Goal: Find specific fact: Find contact information

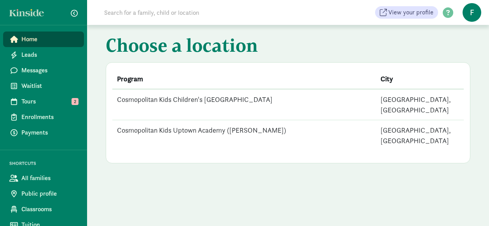
click at [145, 13] on input at bounding box center [209, 13] width 218 height 16
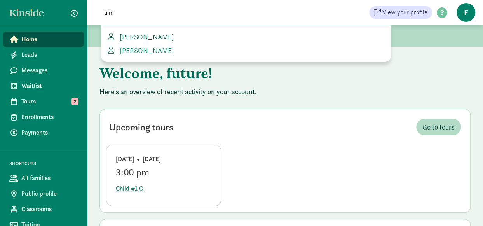
type input "ujin"
click at [135, 40] on span "[PERSON_NAME]" at bounding box center [146, 36] width 58 height 9
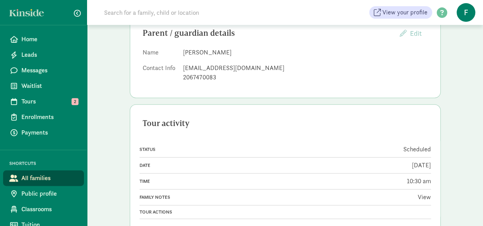
scroll to position [126, 0]
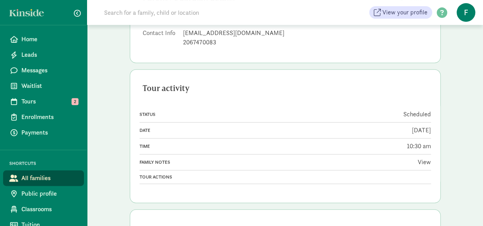
click at [418, 158] on link "View" at bounding box center [424, 162] width 13 height 8
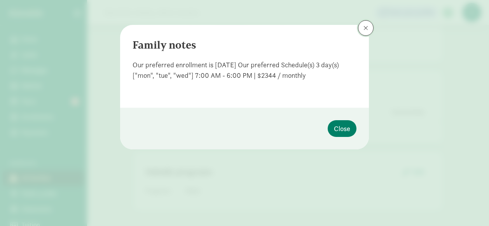
click at [366, 29] on span at bounding box center [366, 28] width 5 height 6
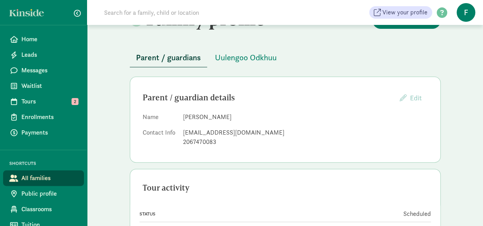
scroll to position [39, 0]
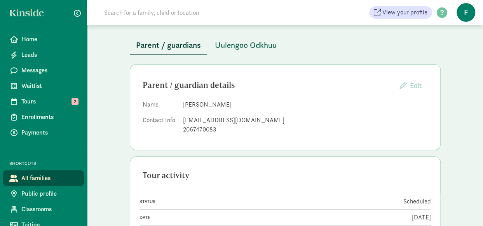
click at [252, 47] on span "Uulengoo Odkhuu" at bounding box center [246, 45] width 62 height 12
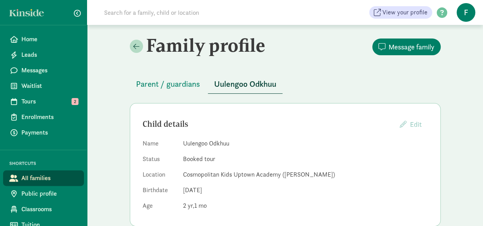
click at [173, 73] on div "Parent / guardians [PERSON_NAME]" at bounding box center [285, 79] width 311 height 28
click at [177, 88] on span "Parent / guardians" at bounding box center [168, 84] width 64 height 12
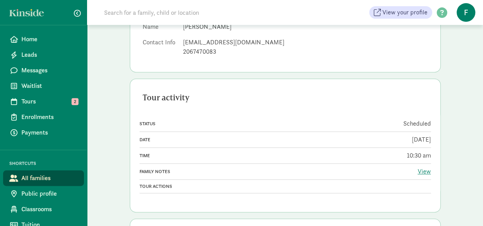
scroll to position [126, 0]
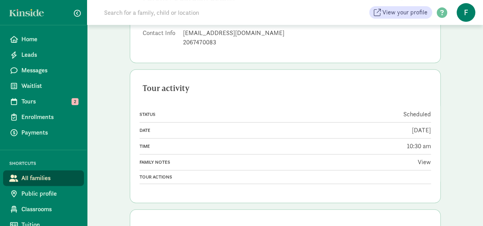
click at [418, 158] on link "View" at bounding box center [424, 162] width 13 height 8
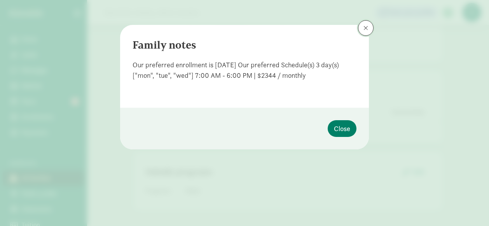
click at [365, 27] on span at bounding box center [366, 28] width 5 height 6
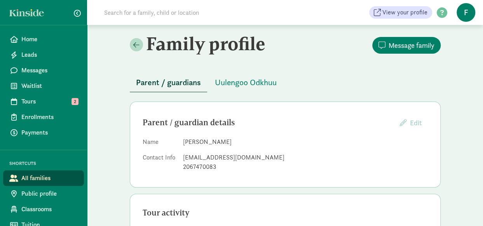
scroll to position [0, 0]
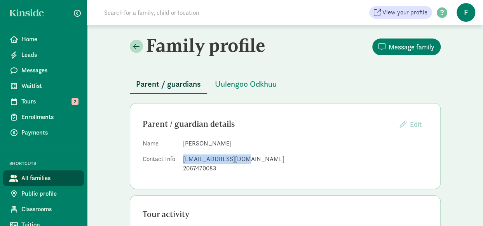
drag, startPoint x: 242, startPoint y: 157, endPoint x: 184, endPoint y: 163, distance: 58.2
click at [184, 163] on div "[EMAIL_ADDRESS][DOMAIN_NAME]" at bounding box center [305, 158] width 245 height 9
copy div "[EMAIL_ADDRESS][DOMAIN_NAME]"
